Goal: Transaction & Acquisition: Book appointment/travel/reservation

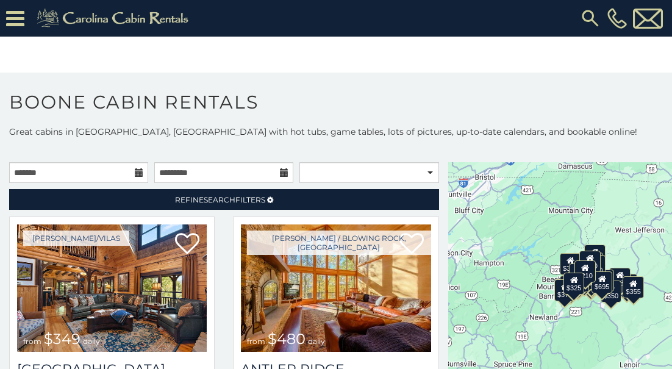
click at [140, 171] on icon at bounding box center [139, 172] width 9 height 9
drag, startPoint x: 0, startPoint y: 0, endPoint x: 140, endPoint y: 173, distance: 222.1
click at [140, 171] on icon at bounding box center [139, 172] width 9 height 9
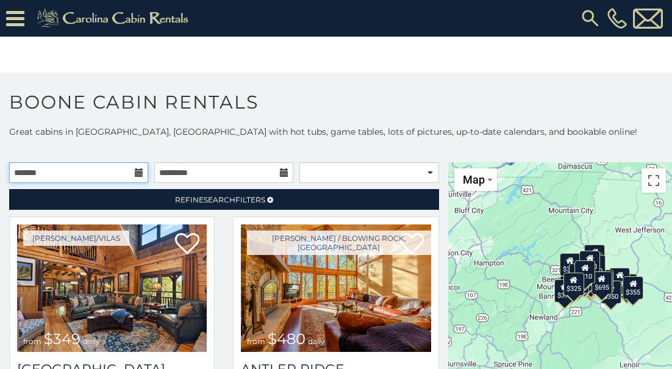
click at [40, 181] on input "text" at bounding box center [78, 172] width 139 height 21
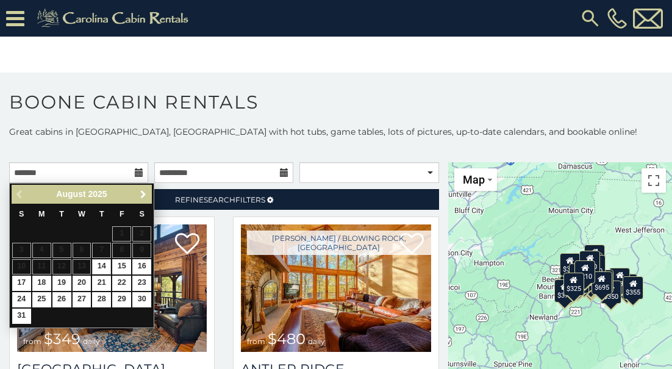
click at [140, 196] on span "Next" at bounding box center [143, 195] width 10 height 10
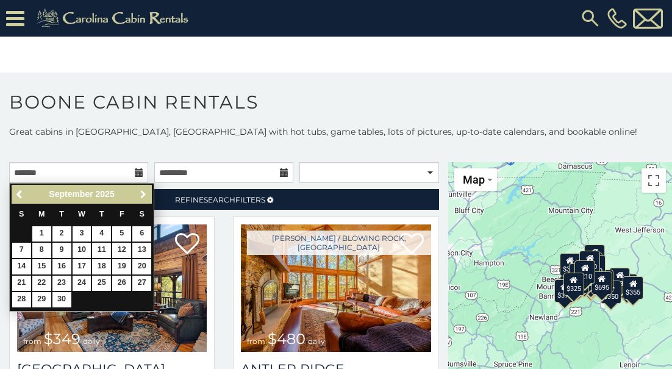
click at [140, 196] on span "Next" at bounding box center [143, 195] width 10 height 10
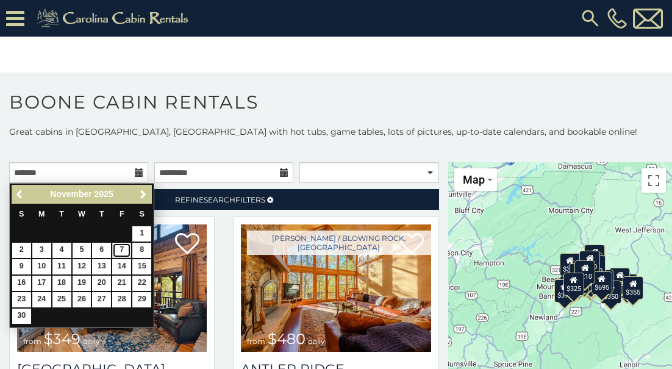
click at [124, 253] on link "7" at bounding box center [121, 250] width 19 height 15
type input "**********"
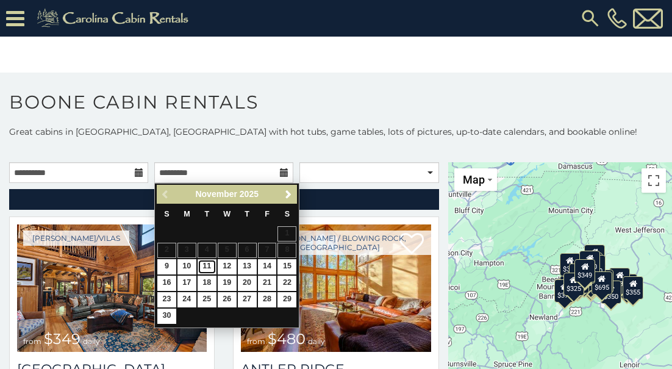
click at [209, 266] on link "11" at bounding box center [207, 266] width 19 height 15
type input "**********"
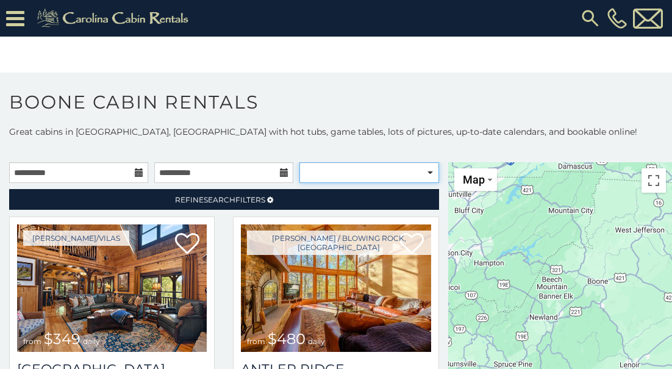
click at [370, 176] on select "**********" at bounding box center [369, 172] width 139 height 21
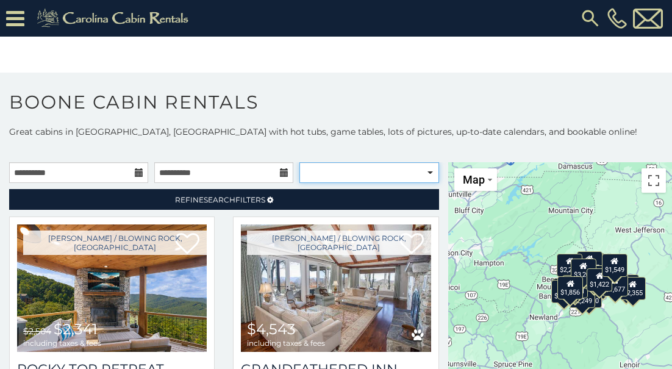
select select "**********"
click at [300, 162] on select "**********" at bounding box center [369, 172] width 139 height 21
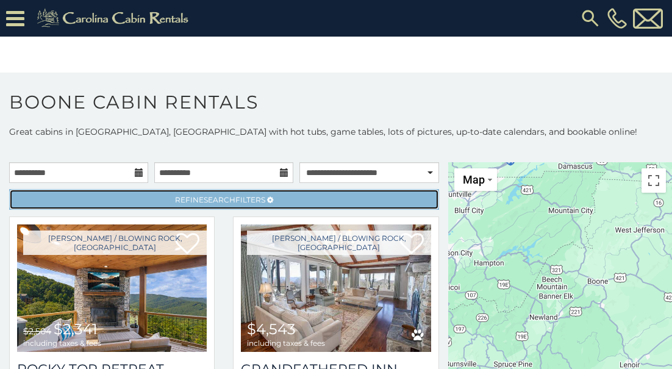
click at [371, 199] on link "Refine Search Filters" at bounding box center [224, 199] width 430 height 21
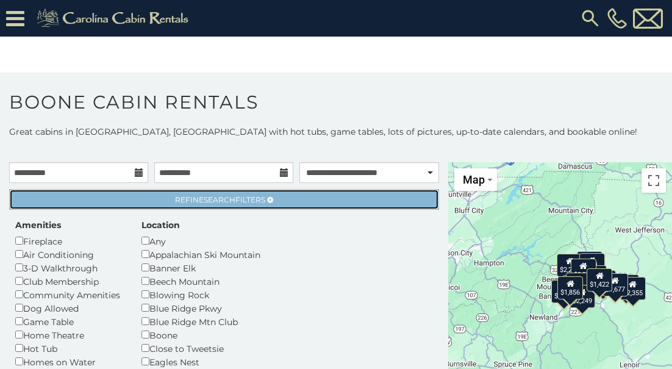
click at [371, 199] on link "Refine Search Filters" at bounding box center [224, 199] width 430 height 21
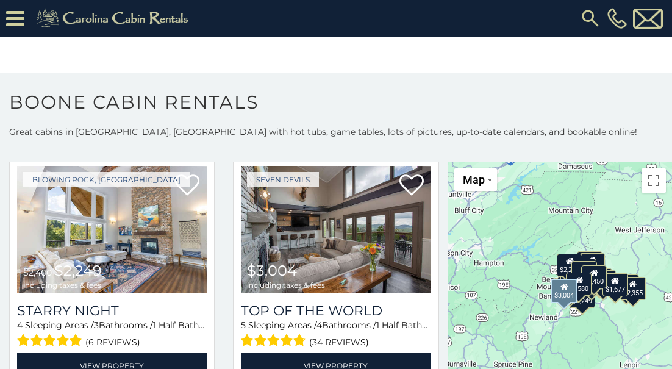
scroll to position [3220, 0]
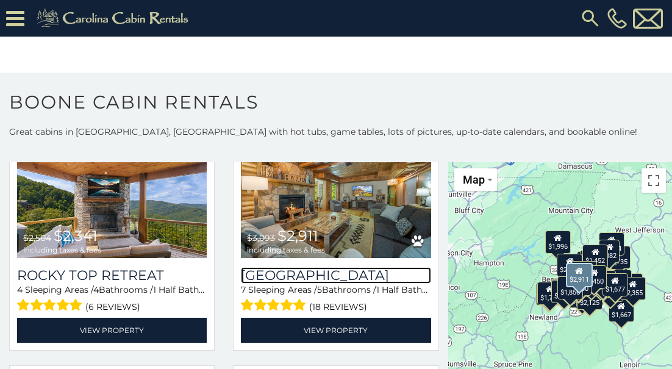
scroll to position [337, 0]
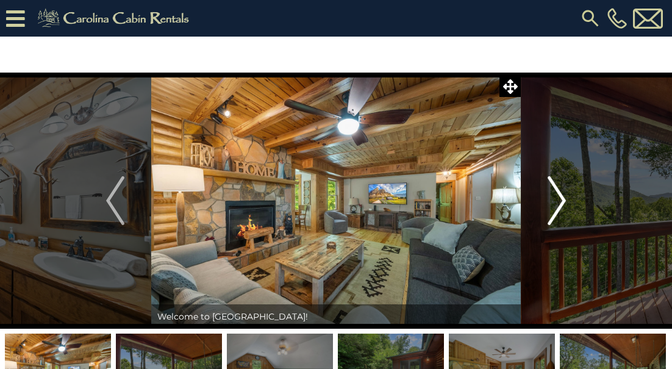
click at [553, 201] on img "Next" at bounding box center [557, 200] width 18 height 49
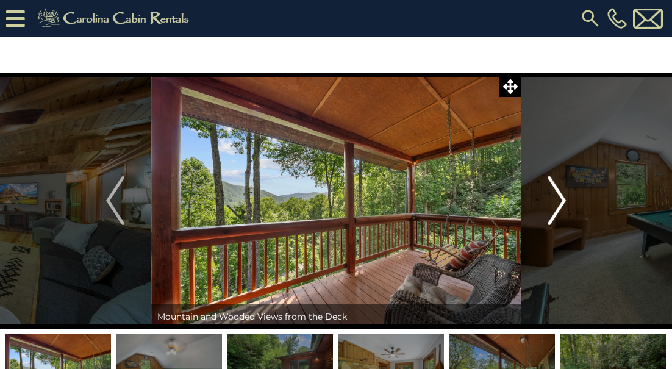
click at [553, 201] on img "Next" at bounding box center [557, 200] width 18 height 49
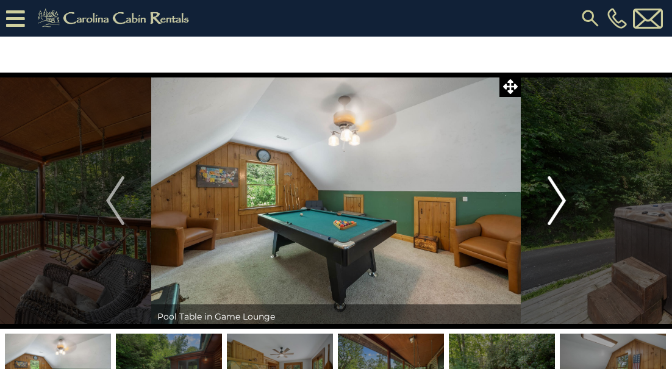
click at [553, 203] on img "Next" at bounding box center [557, 200] width 18 height 49
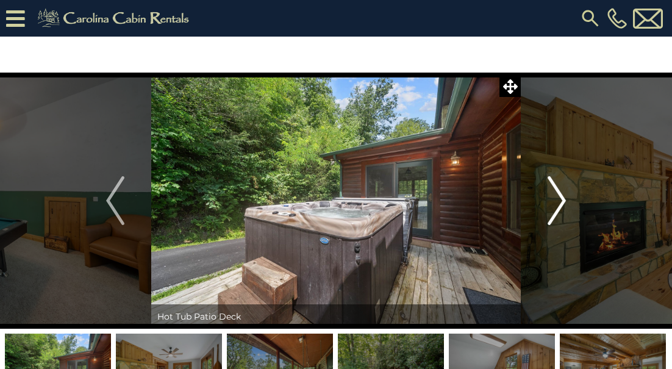
click at [553, 204] on img "Next" at bounding box center [557, 200] width 18 height 49
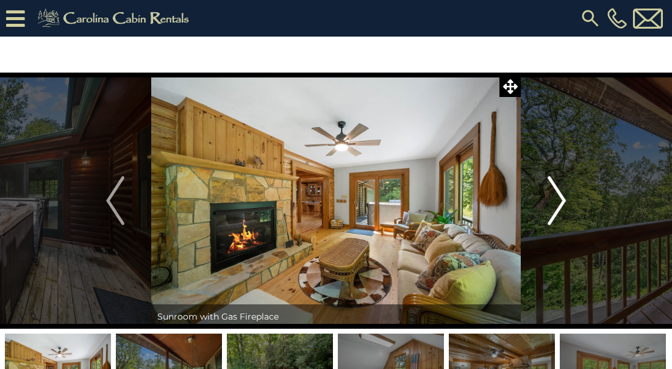
click at [553, 204] on img "Next" at bounding box center [557, 200] width 18 height 49
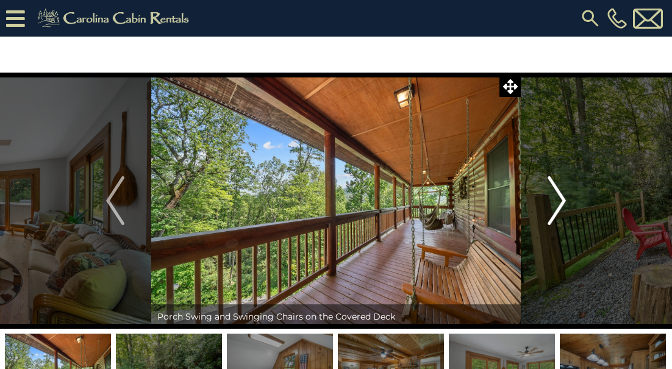
click at [553, 206] on img "Next" at bounding box center [557, 200] width 18 height 49
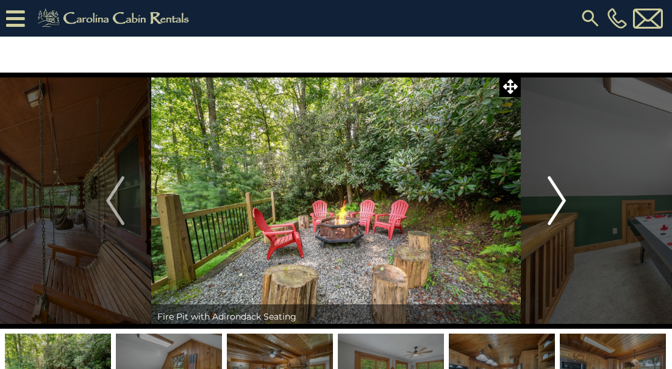
click at [553, 207] on img "Next" at bounding box center [557, 200] width 18 height 49
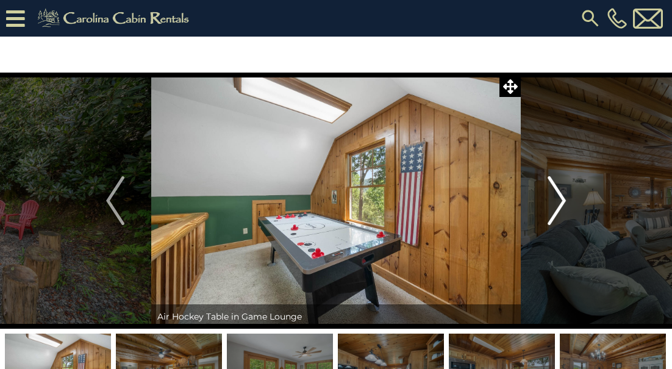
click at [553, 209] on img "Next" at bounding box center [557, 200] width 18 height 49
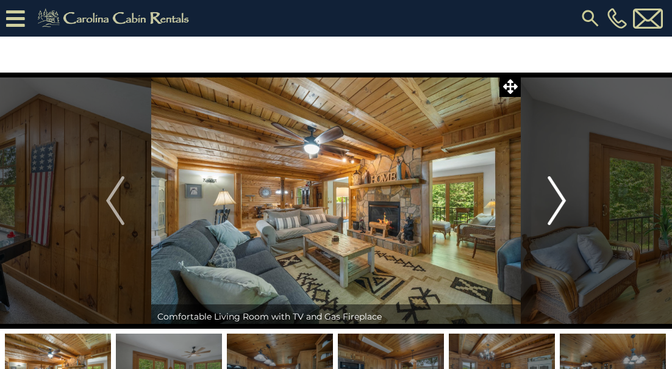
click at [553, 211] on img "Next" at bounding box center [557, 200] width 18 height 49
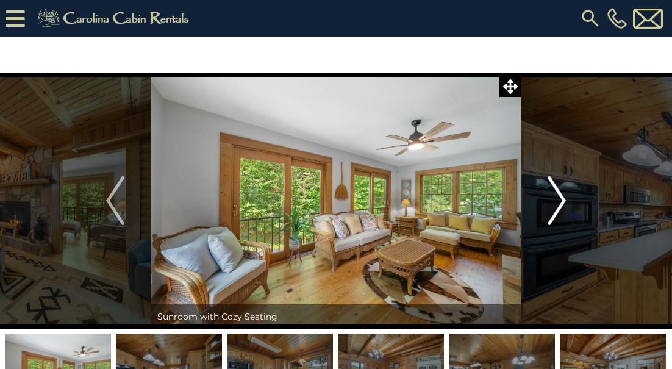
click at [553, 214] on img "Next" at bounding box center [557, 200] width 18 height 49
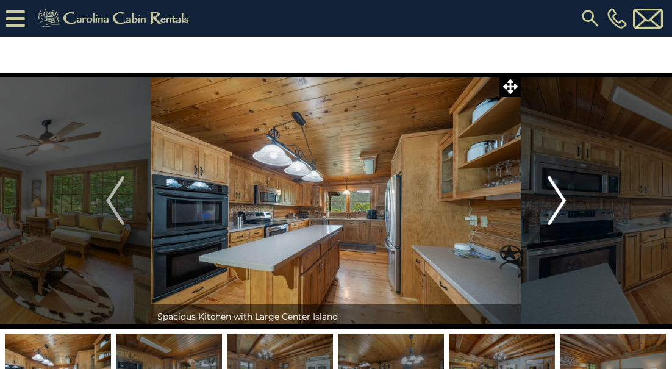
click at [554, 216] on img "Next" at bounding box center [557, 200] width 18 height 49
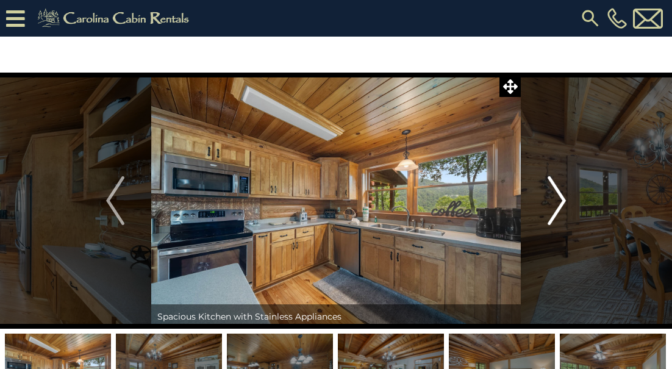
click at [554, 217] on img "Next" at bounding box center [557, 200] width 18 height 49
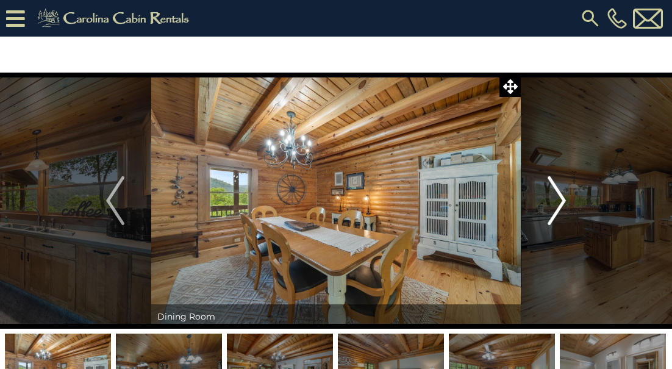
click at [554, 218] on img "Next" at bounding box center [557, 200] width 18 height 49
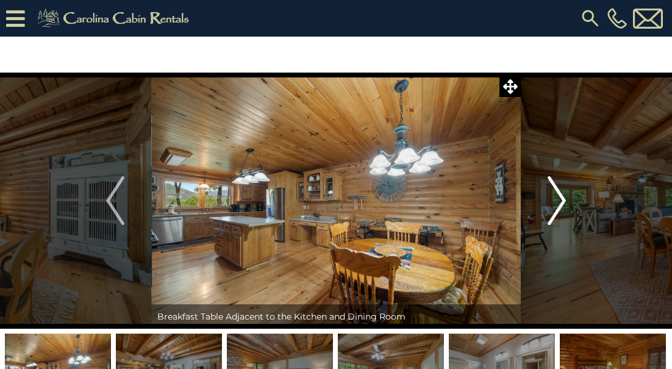
click at [554, 220] on img "Next" at bounding box center [557, 200] width 18 height 49
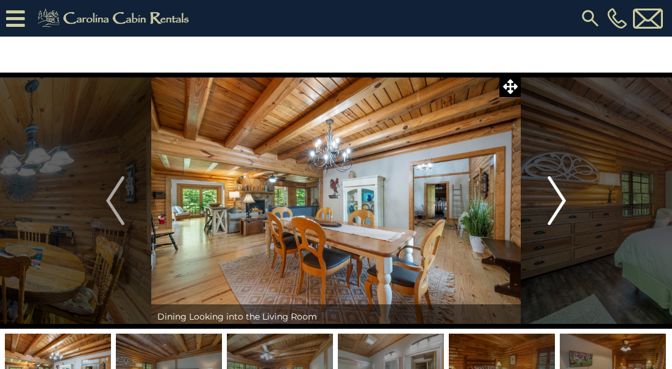
click at [554, 221] on img "Next" at bounding box center [557, 200] width 18 height 49
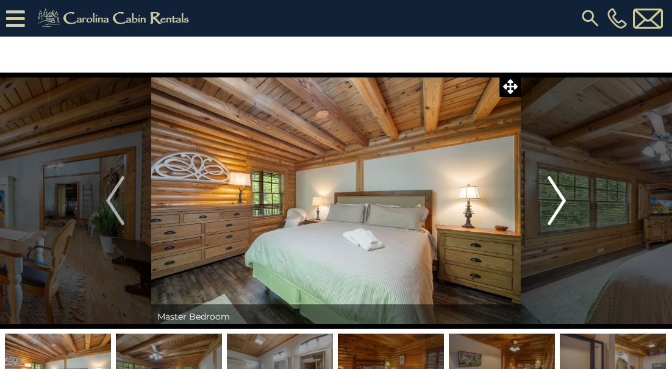
click at [554, 223] on img "Next" at bounding box center [557, 200] width 18 height 49
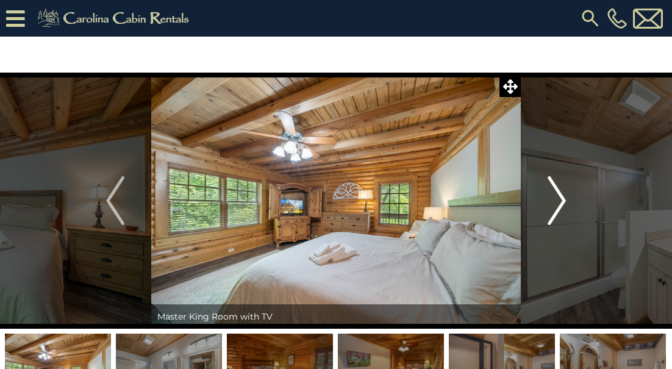
click at [554, 226] on button "Next" at bounding box center [557, 201] width 72 height 256
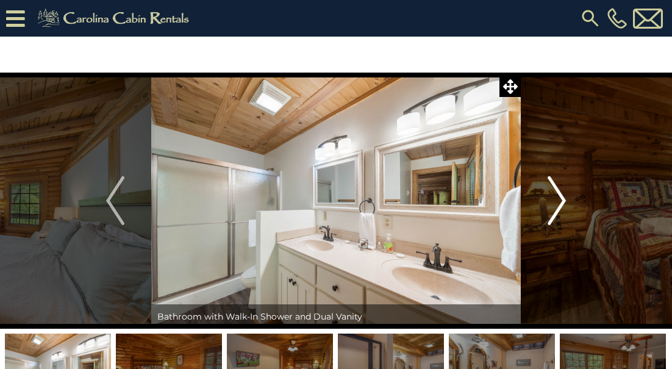
click at [554, 228] on button "Next" at bounding box center [557, 201] width 72 height 256
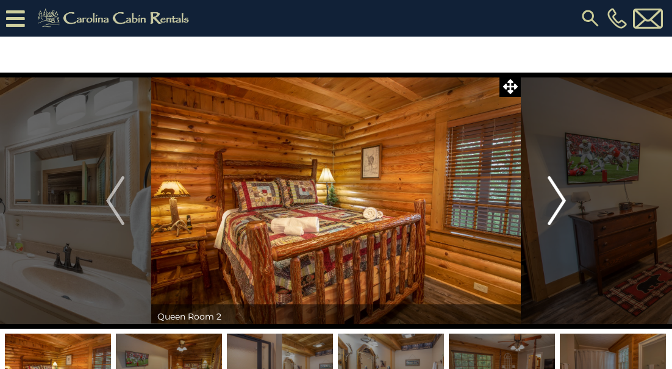
click at [554, 232] on button "Next" at bounding box center [557, 201] width 72 height 256
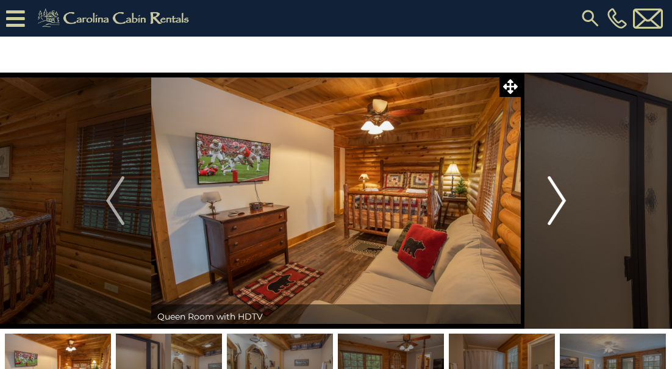
click at [555, 235] on button "Next" at bounding box center [557, 201] width 72 height 256
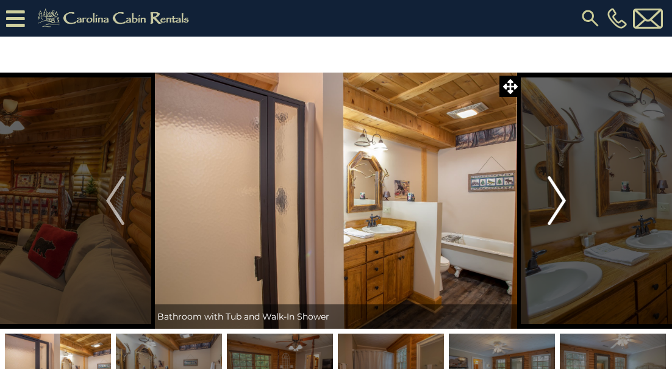
click at [556, 238] on button "Next" at bounding box center [557, 201] width 72 height 256
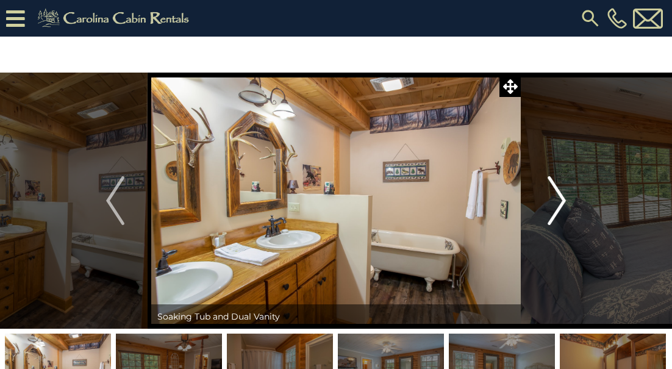
click at [556, 241] on button "Next" at bounding box center [557, 201] width 72 height 256
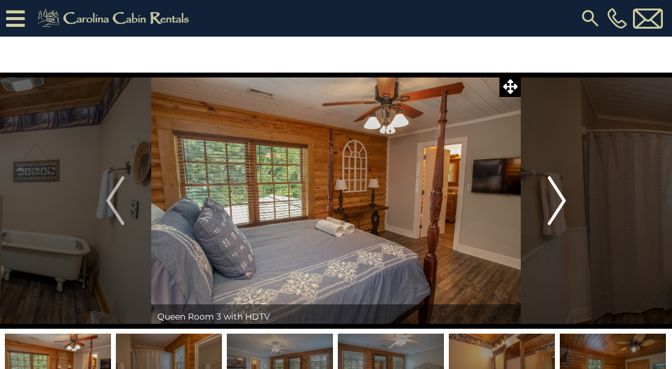
click at [557, 243] on button "Next" at bounding box center [557, 201] width 72 height 256
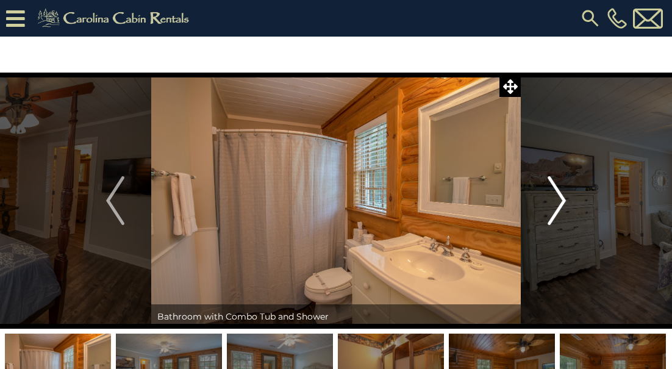
click at [557, 246] on button "Next" at bounding box center [557, 201] width 72 height 256
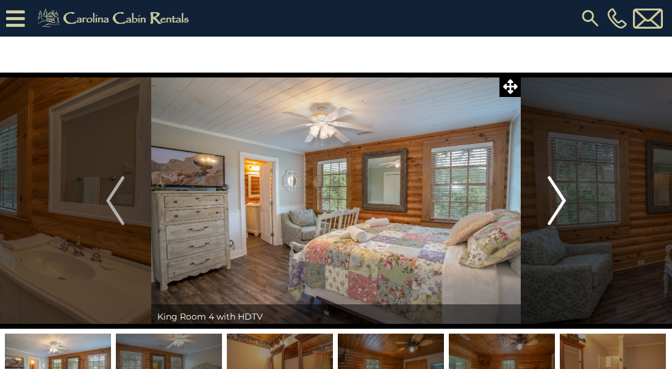
click at [558, 249] on button "Next" at bounding box center [557, 201] width 72 height 256
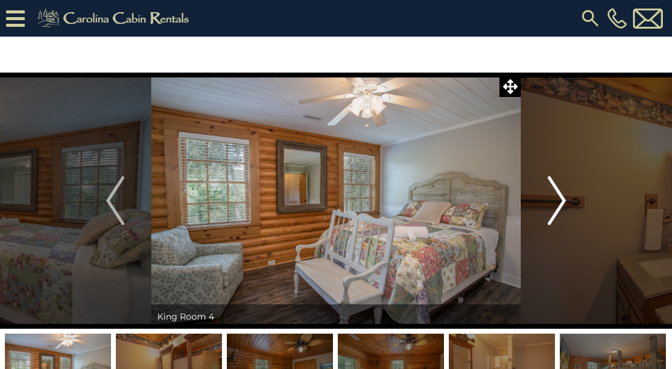
click at [558, 252] on button "Next" at bounding box center [557, 201] width 72 height 256
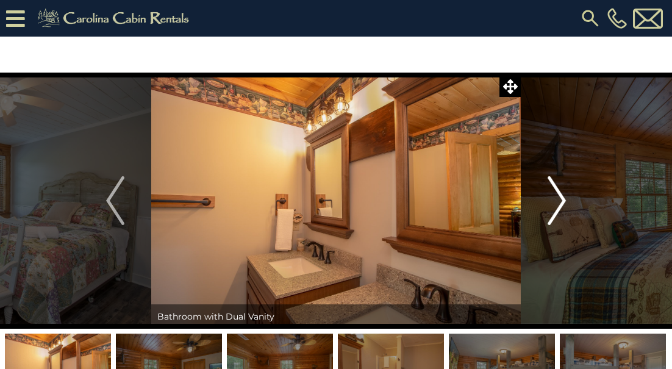
click at [558, 255] on button "Next" at bounding box center [557, 201] width 72 height 256
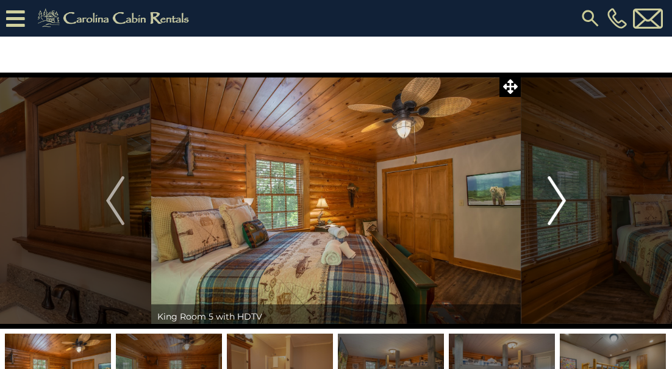
click at [558, 257] on button "Next" at bounding box center [557, 201] width 72 height 256
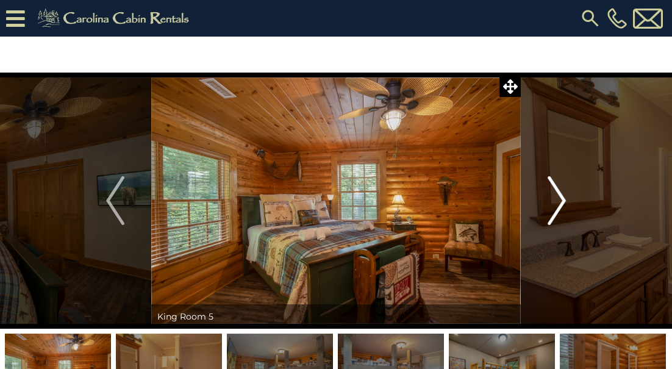
click at [559, 261] on button "Next" at bounding box center [557, 201] width 72 height 256
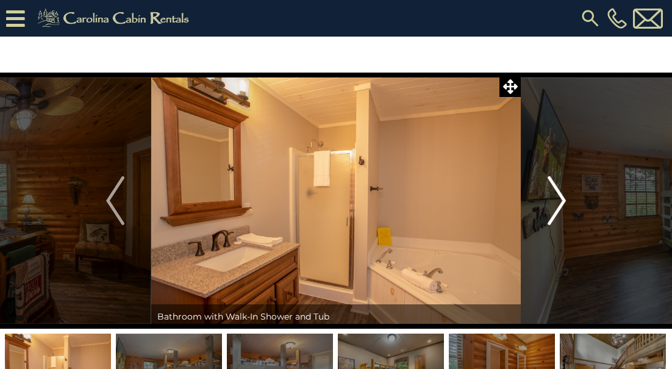
click at [560, 265] on button "Next" at bounding box center [557, 201] width 72 height 256
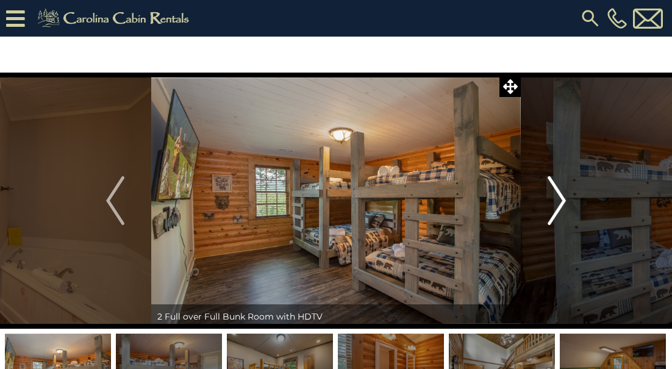
click at [558, 198] on img "Next" at bounding box center [557, 200] width 18 height 49
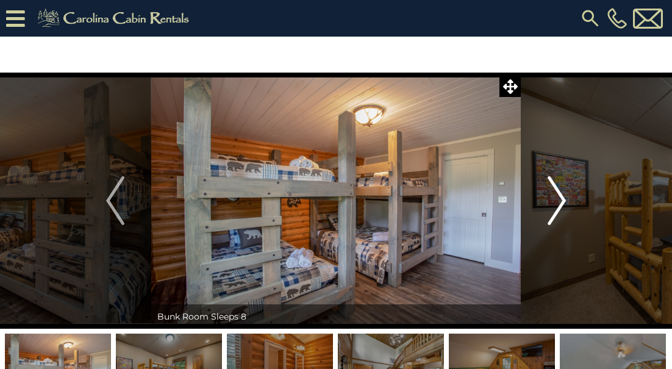
click at [558, 199] on img "Next" at bounding box center [557, 200] width 18 height 49
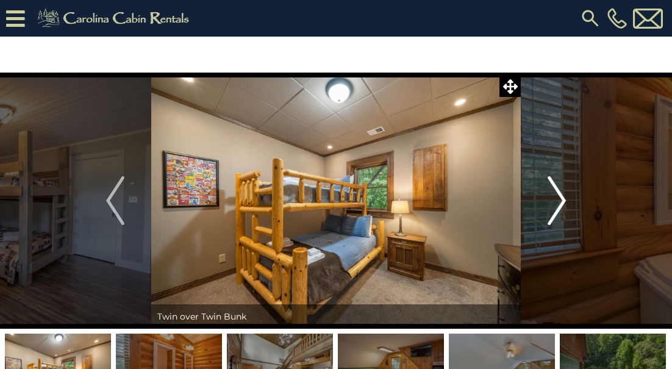
click at [558, 199] on img "Next" at bounding box center [557, 200] width 18 height 49
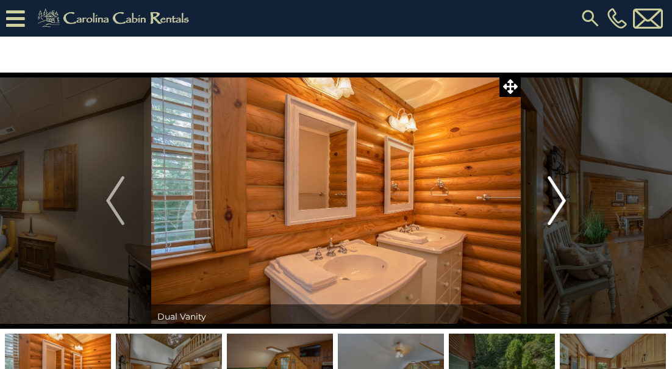
click at [558, 200] on img "Next" at bounding box center [557, 200] width 18 height 49
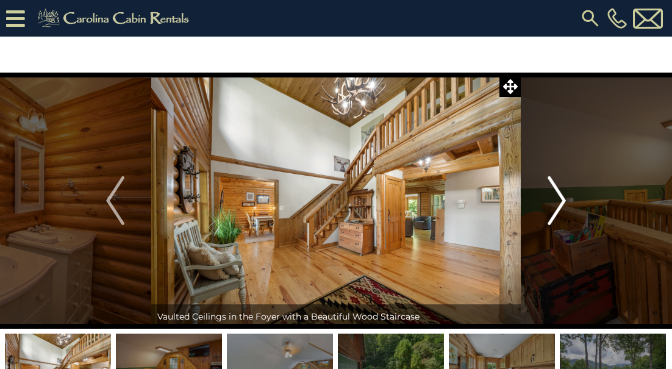
click at [558, 203] on img "Next" at bounding box center [557, 200] width 18 height 49
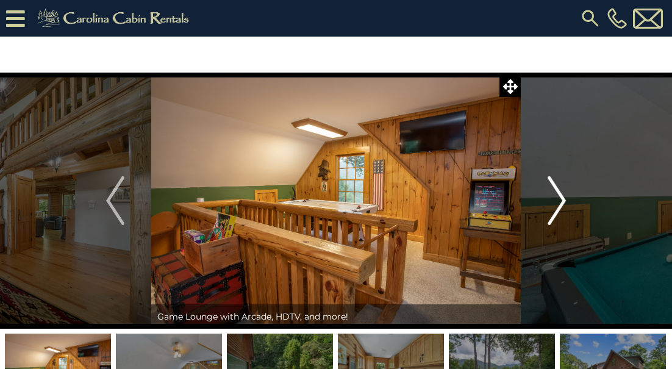
click at [558, 204] on img "Next" at bounding box center [557, 200] width 18 height 49
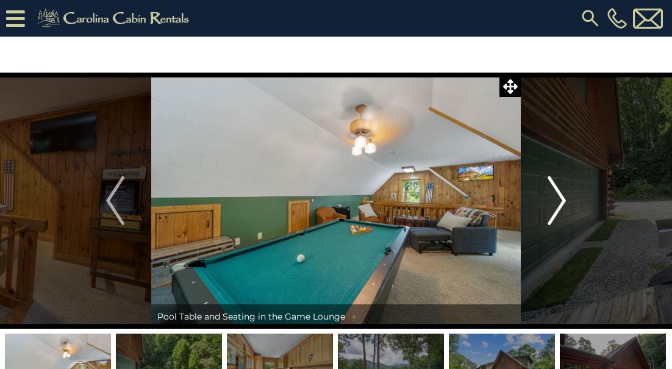
click at [558, 205] on img "Next" at bounding box center [557, 200] width 18 height 49
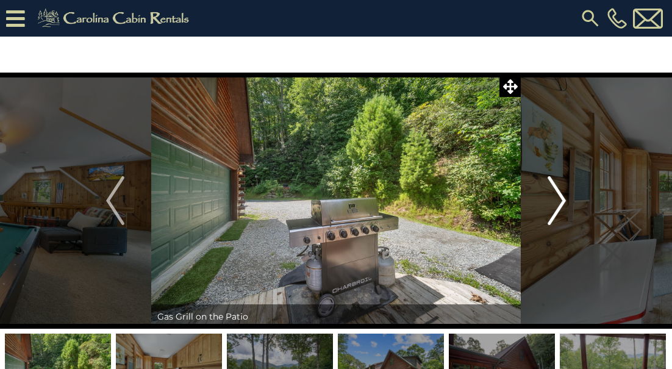
click at [558, 206] on img "Next" at bounding box center [557, 200] width 18 height 49
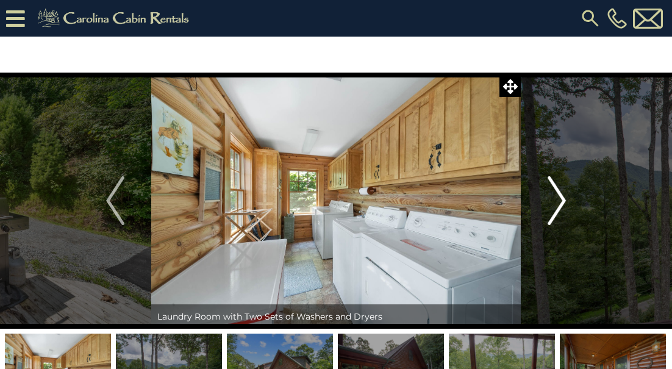
click at [558, 207] on img "Next" at bounding box center [557, 200] width 18 height 49
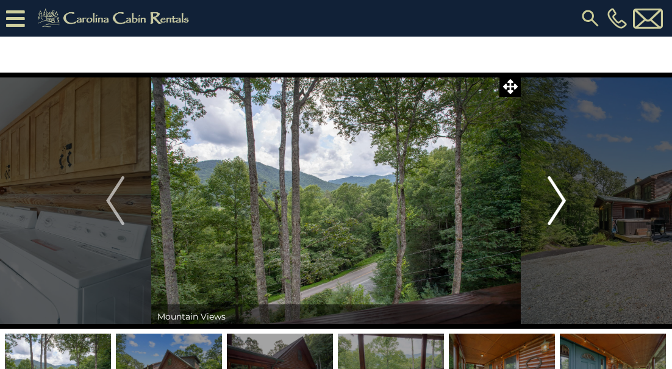
click at [558, 210] on img "Next" at bounding box center [557, 200] width 18 height 49
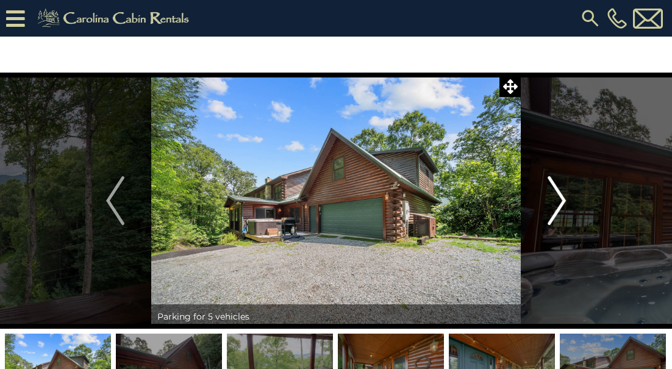
click at [559, 212] on img "Next" at bounding box center [557, 200] width 18 height 49
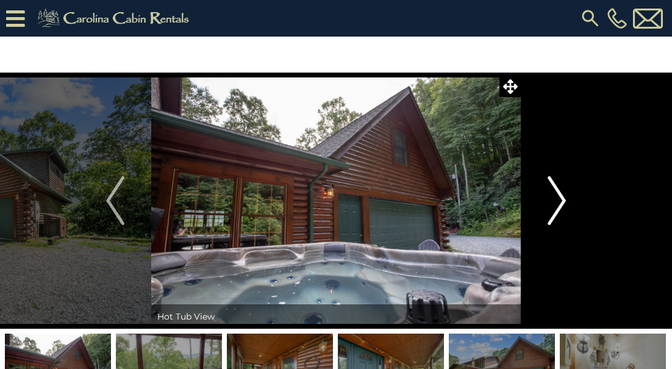
click at [559, 214] on img "Next" at bounding box center [557, 200] width 18 height 49
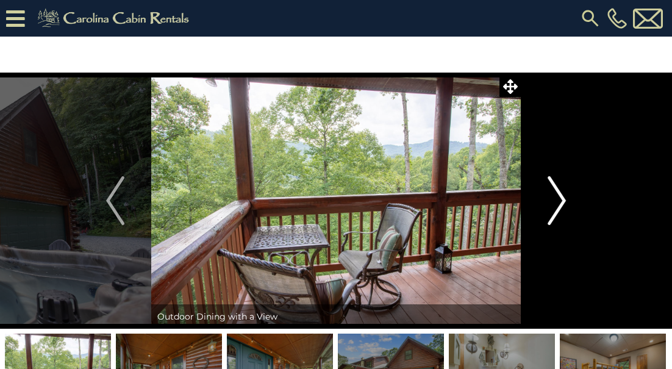
click at [559, 216] on img "Next" at bounding box center [557, 200] width 18 height 49
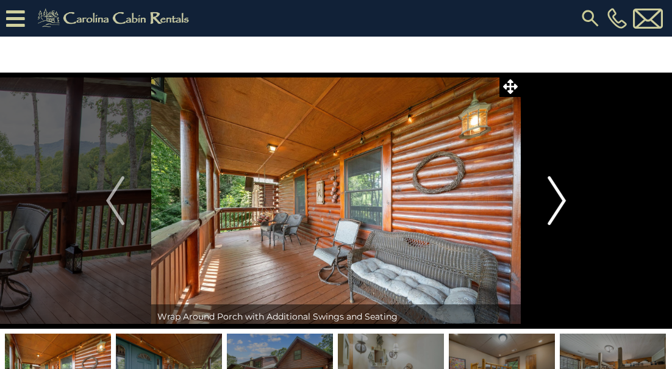
click at [559, 218] on img "Next" at bounding box center [557, 200] width 18 height 49
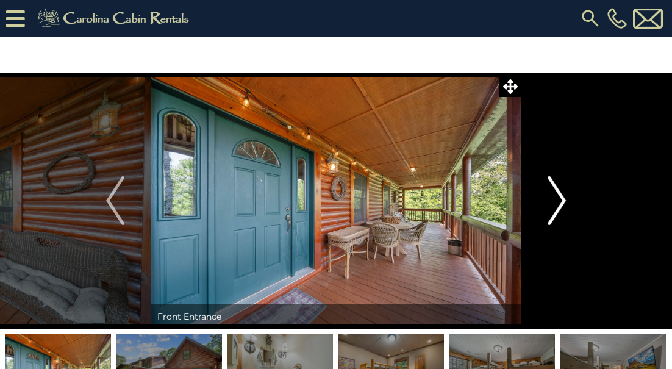
click at [559, 220] on img "Next" at bounding box center [557, 200] width 18 height 49
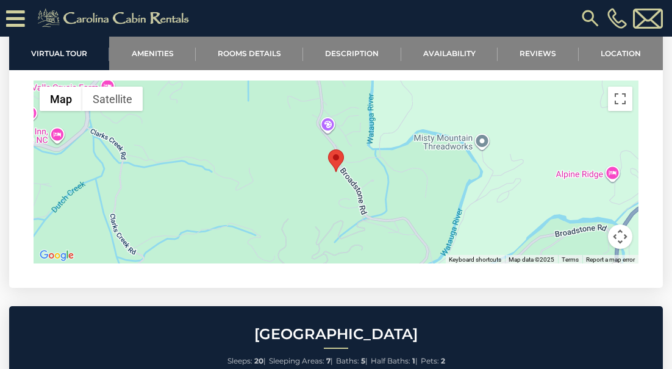
scroll to position [3191, 0]
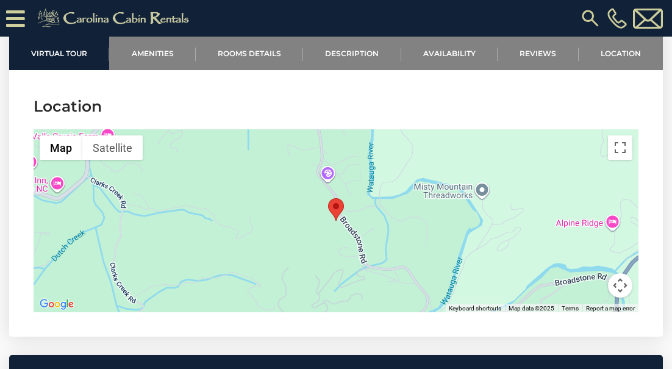
click at [368, 234] on div at bounding box center [336, 220] width 605 height 183
click at [622, 282] on button "Map camera controls" at bounding box center [620, 285] width 24 height 24
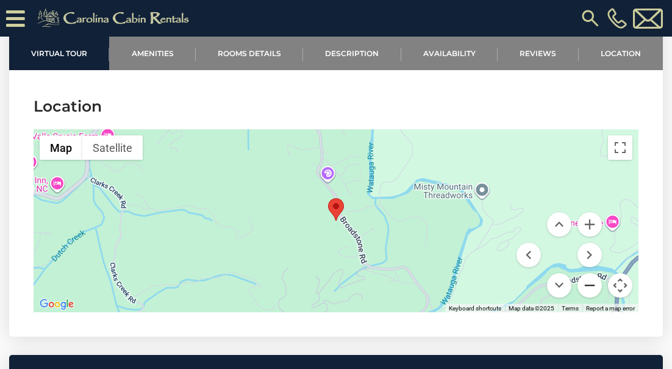
click at [595, 284] on button "Zoom out" at bounding box center [590, 285] width 24 height 24
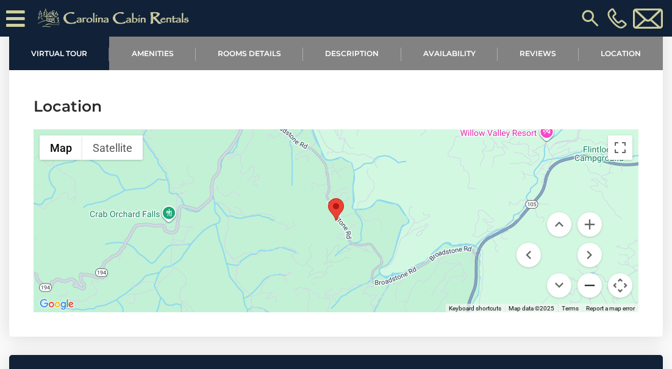
click at [595, 284] on button "Zoom out" at bounding box center [590, 285] width 24 height 24
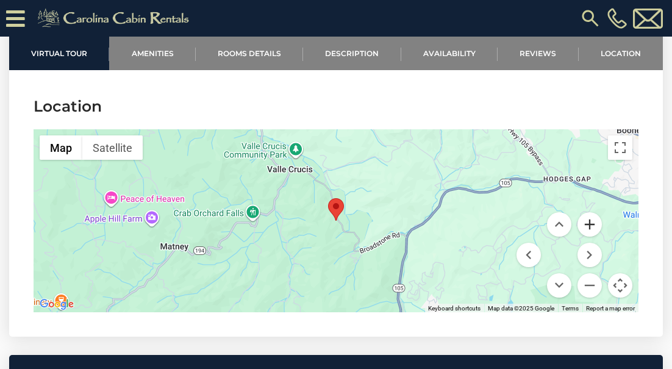
click at [588, 219] on button "Zoom in" at bounding box center [590, 224] width 24 height 24
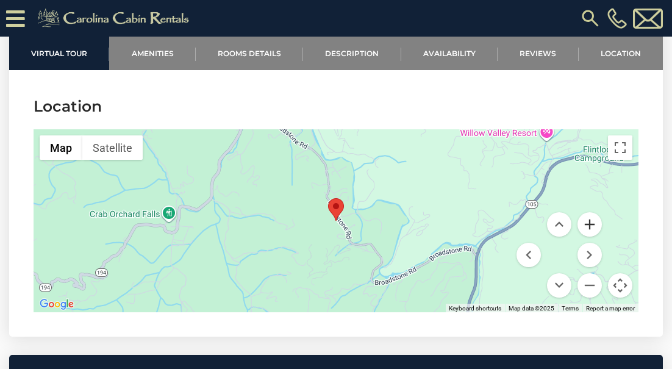
click at [588, 219] on button "Zoom in" at bounding box center [590, 224] width 24 height 24
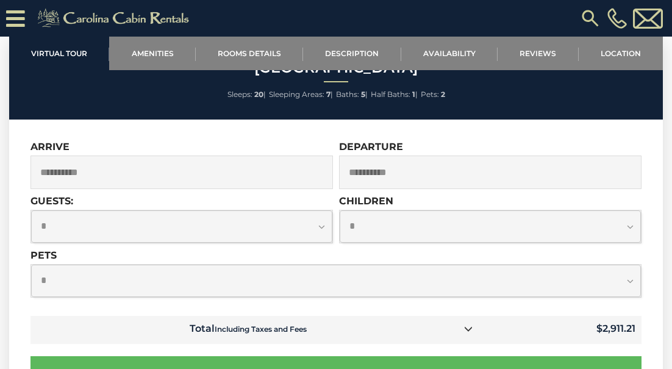
scroll to position [3490, 0]
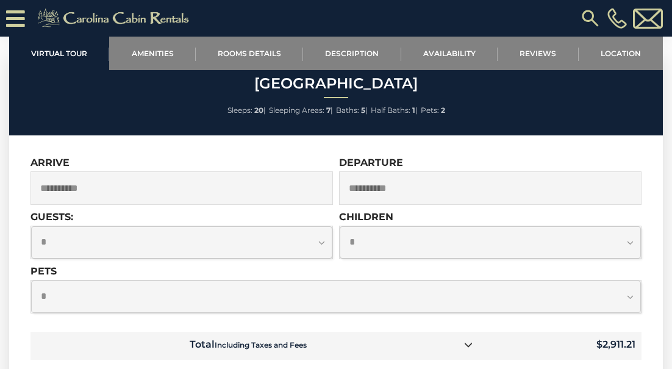
click at [153, 239] on select "**********" at bounding box center [181, 242] width 301 height 32
click at [31, 226] on select "**********" at bounding box center [181, 242] width 301 height 32
click at [268, 240] on select "**********" at bounding box center [181, 242] width 301 height 32
click at [31, 226] on select "**********" at bounding box center [181, 242] width 301 height 32
click at [398, 242] on select "**********" at bounding box center [490, 242] width 301 height 32
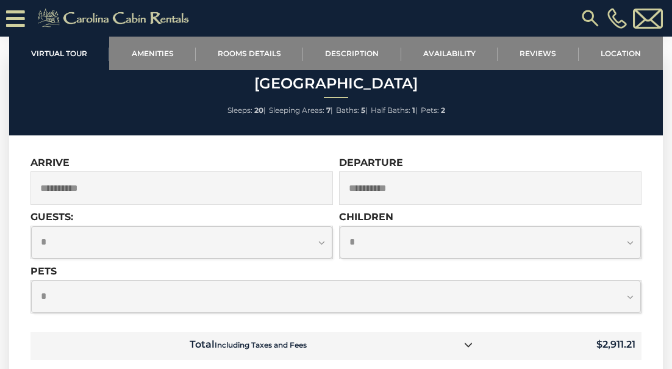
click at [279, 234] on select "**********" at bounding box center [181, 242] width 301 height 32
select select "*"
click at [31, 226] on select "**********" at bounding box center [181, 242] width 301 height 32
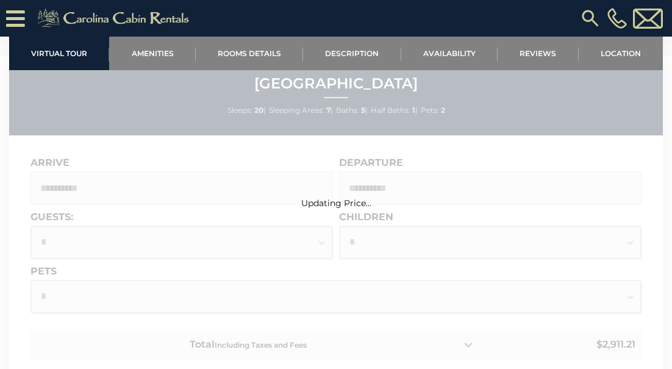
click at [379, 239] on select "**********" at bounding box center [490, 242] width 301 height 32
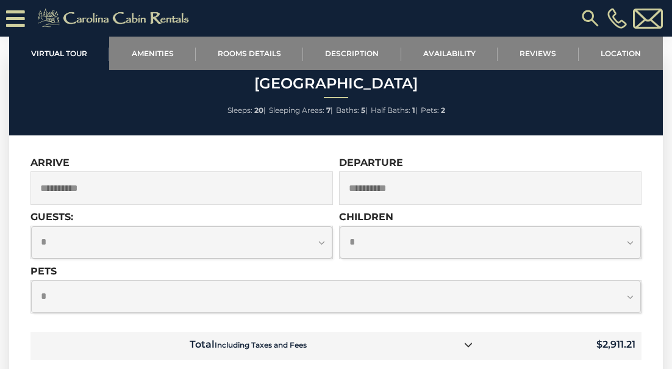
select select "**"
click at [340, 226] on select "**********" at bounding box center [490, 242] width 301 height 32
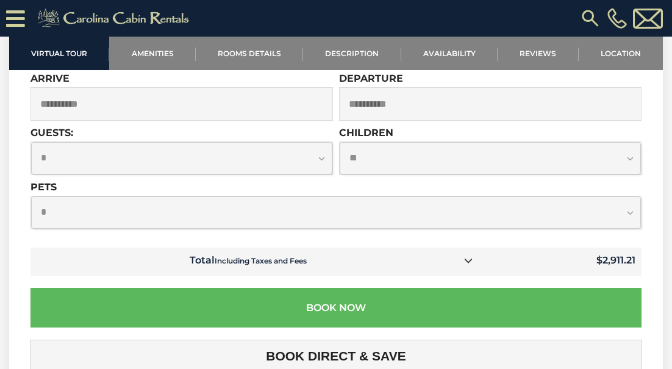
scroll to position [3582, 0]
